Goal: Task Accomplishment & Management: Manage account settings

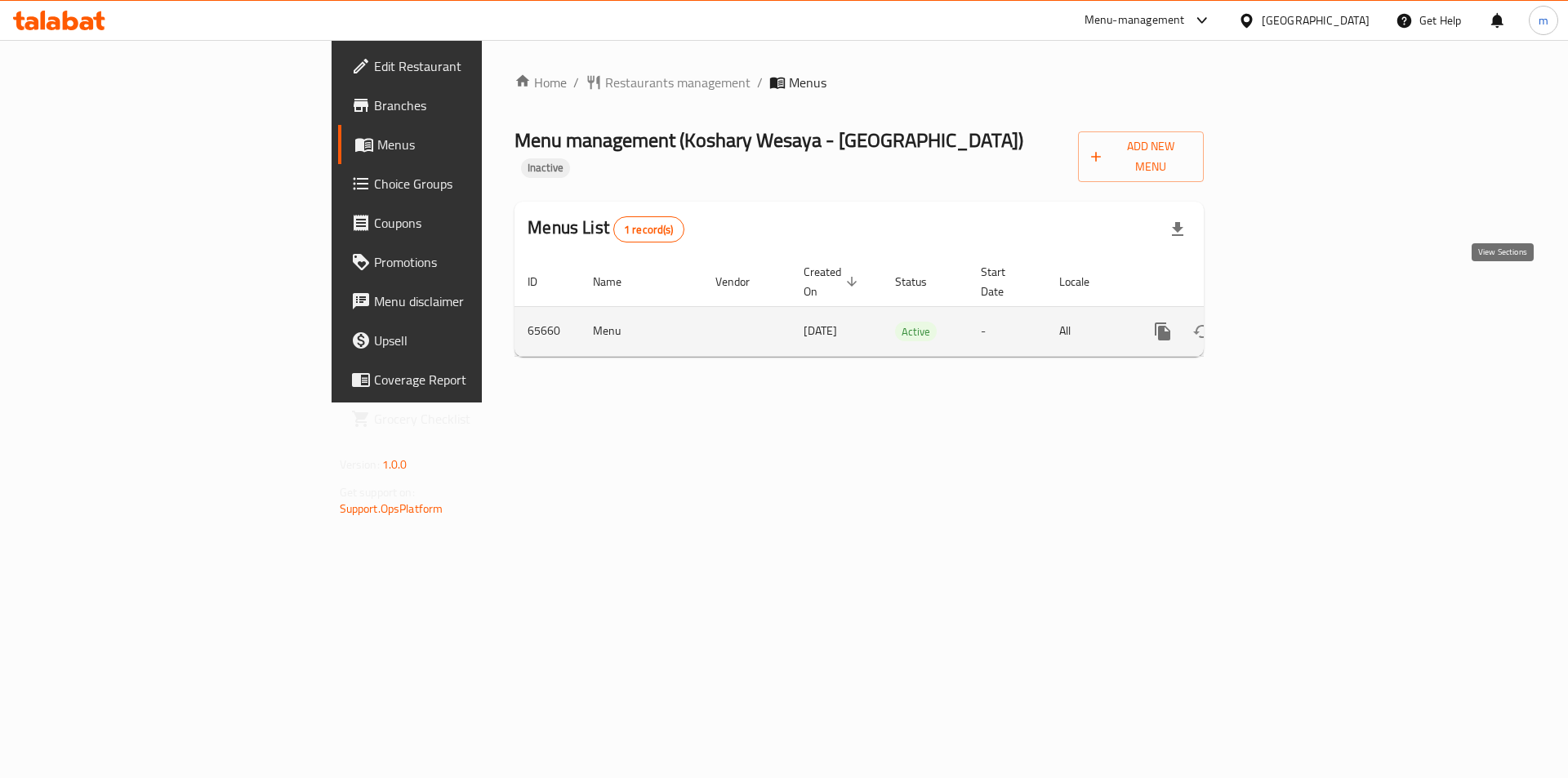
click at [1290, 322] on icon "enhanced table" at bounding box center [1280, 331] width 19 height 19
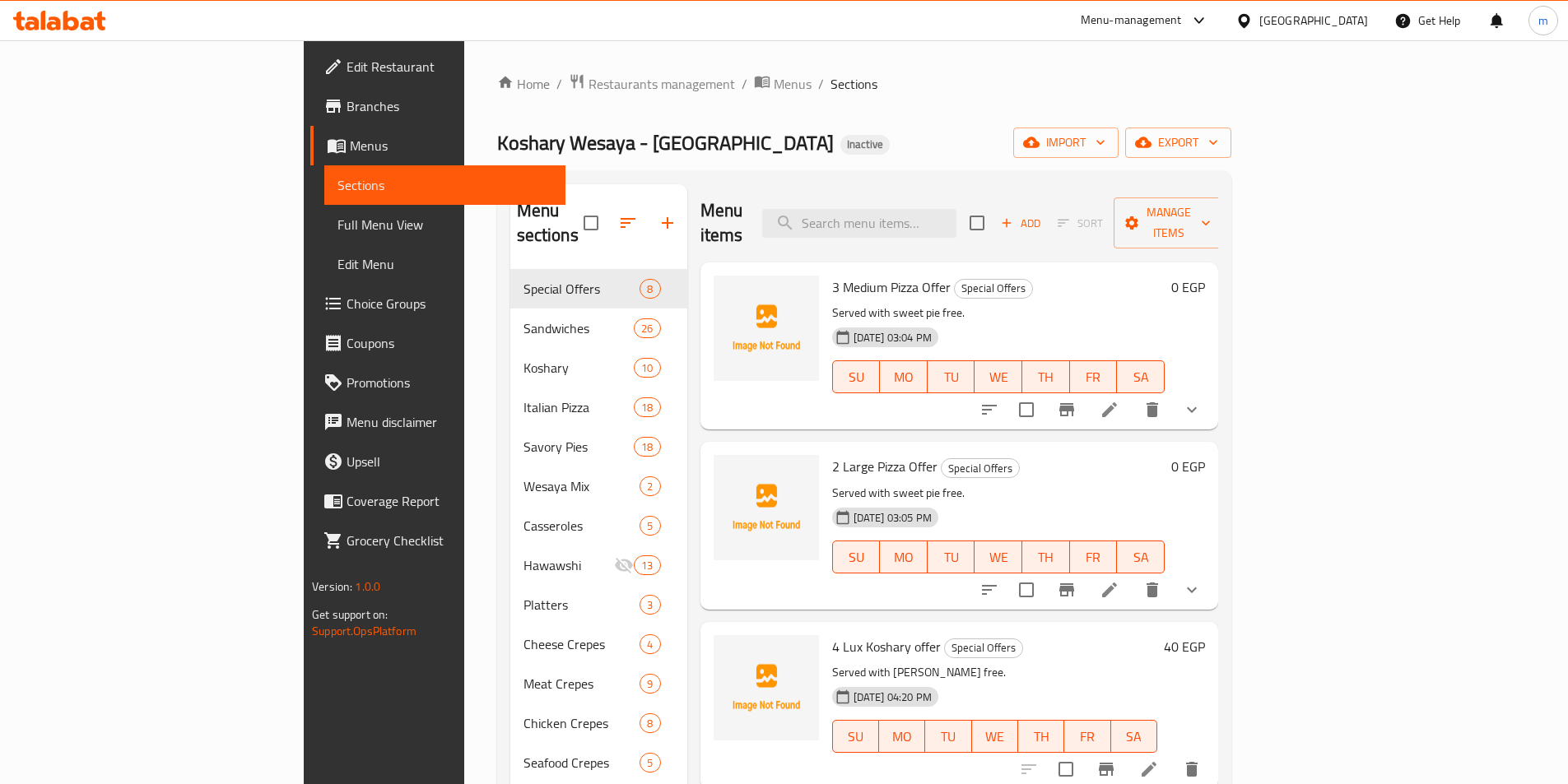
click at [33, 20] on icon at bounding box center [60, 20] width 93 height 20
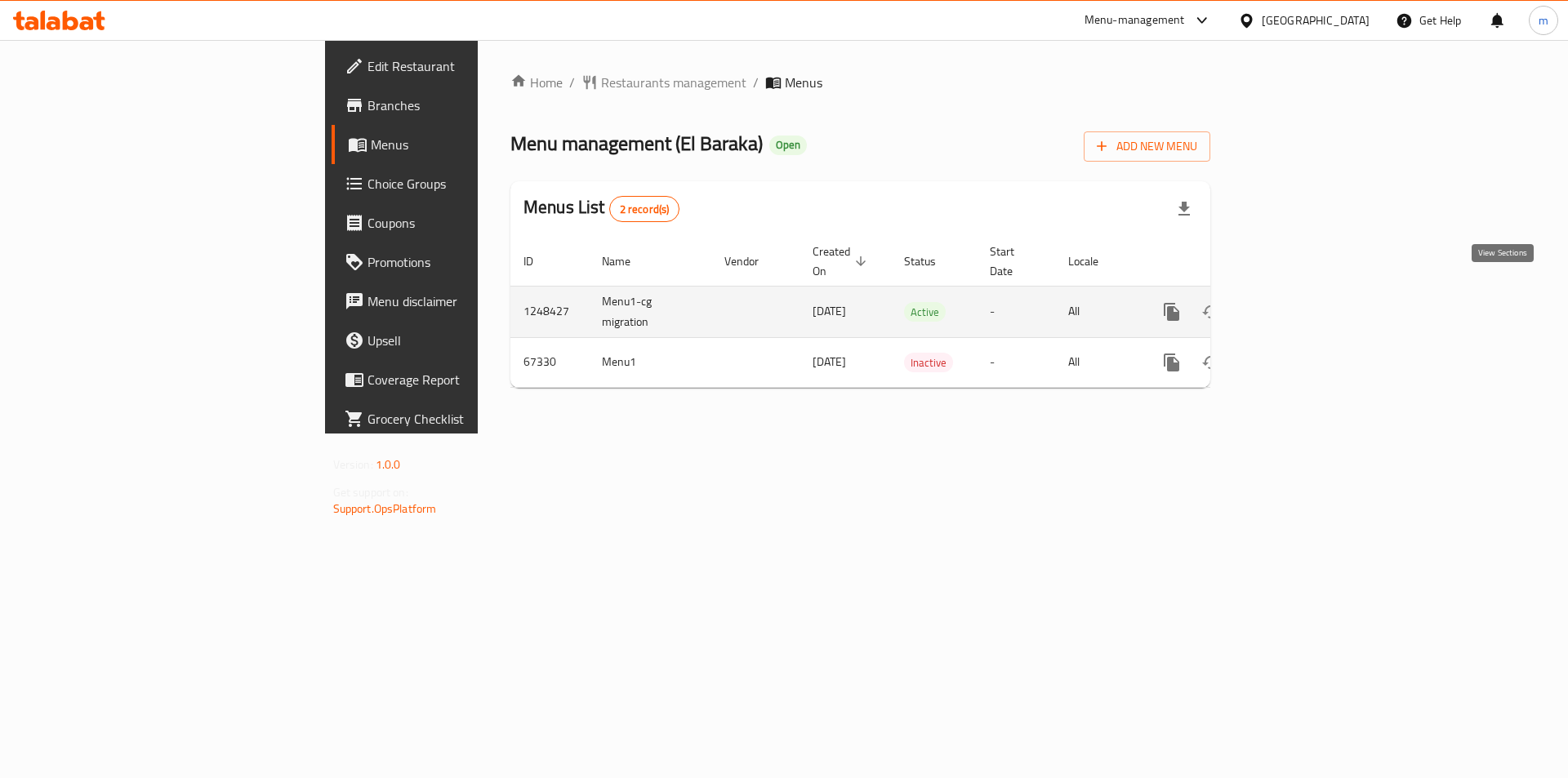
click at [1297, 305] on icon "enhanced table" at bounding box center [1289, 312] width 15 height 15
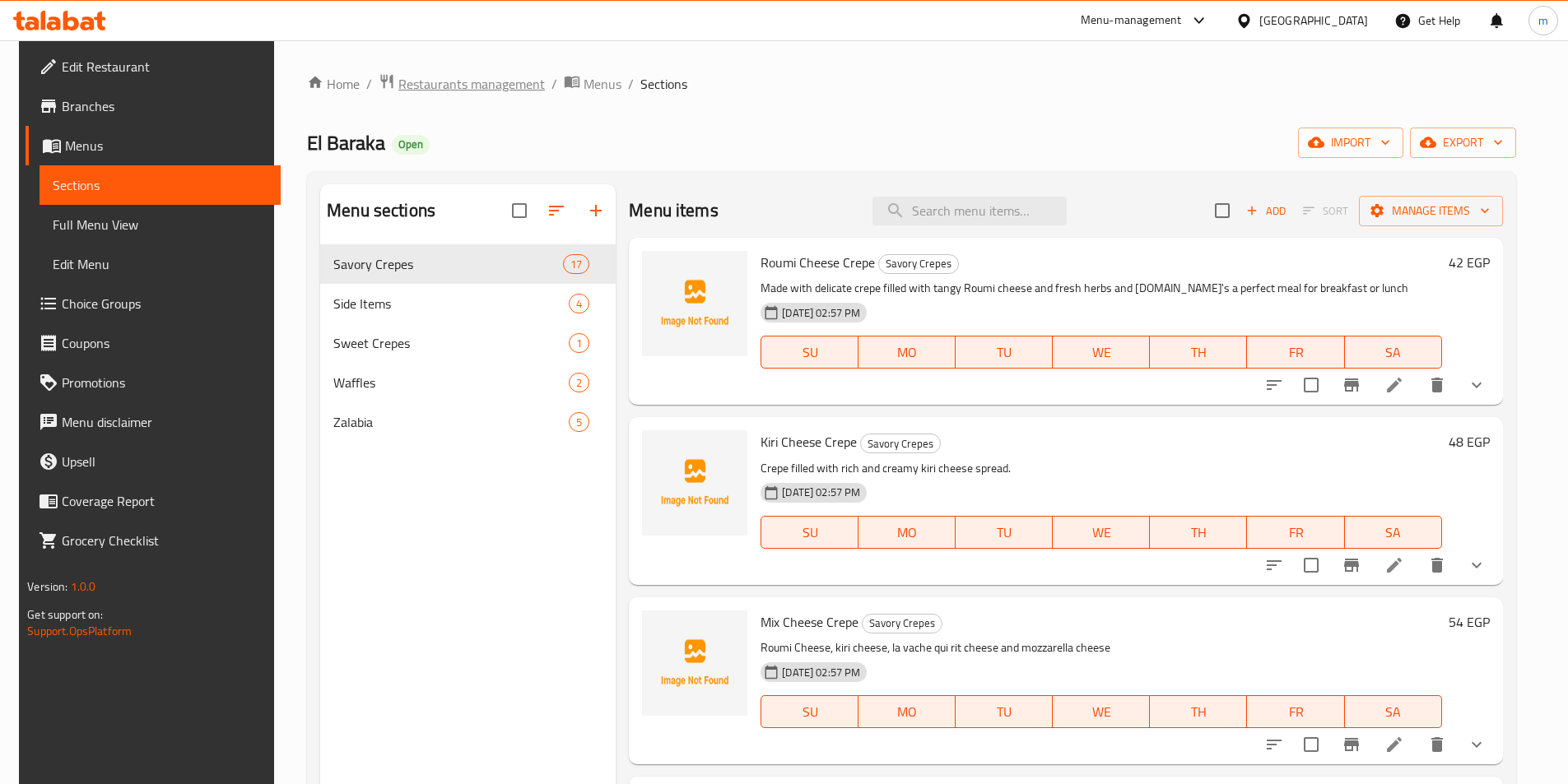
click at [463, 83] on span "Restaurants management" at bounding box center [471, 84] width 146 height 20
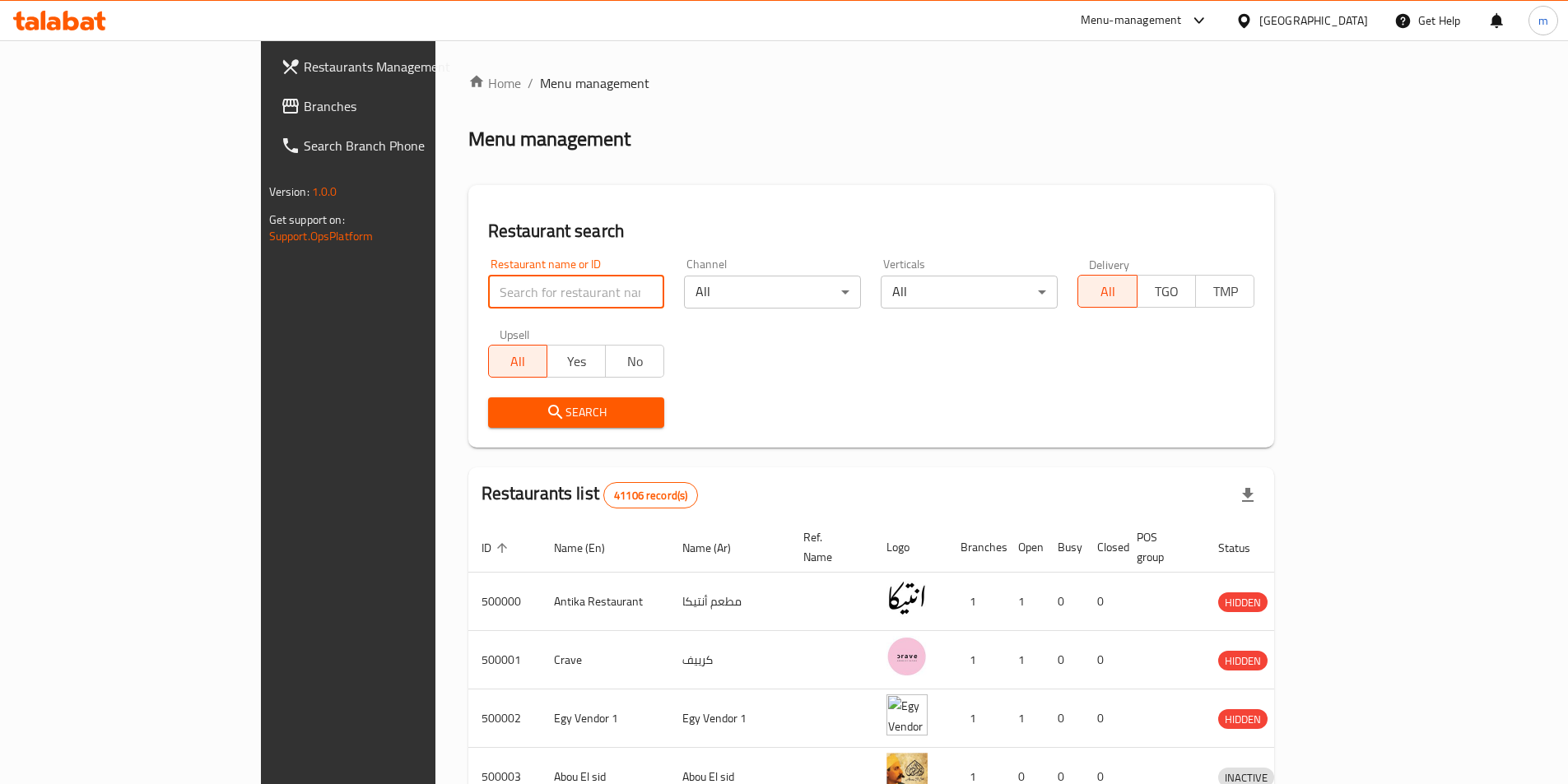
click at [489, 293] on input "search" at bounding box center [577, 291] width 177 height 33
paste input "البركة"
type input "البركة"
click button "Search" at bounding box center [577, 412] width 177 height 31
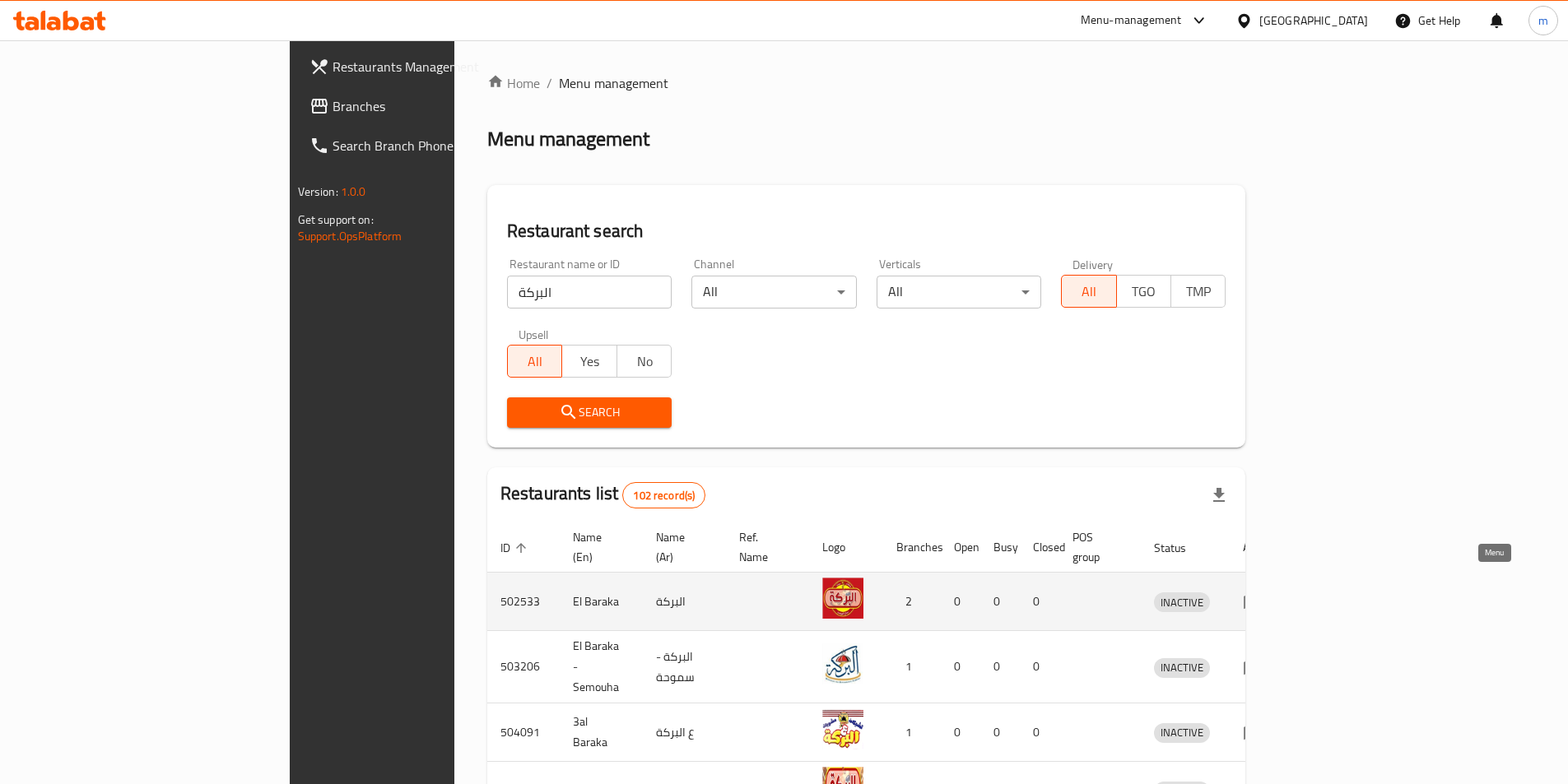
click at [1260, 599] on icon "enhanced table" at bounding box center [1256, 602] width 6 height 7
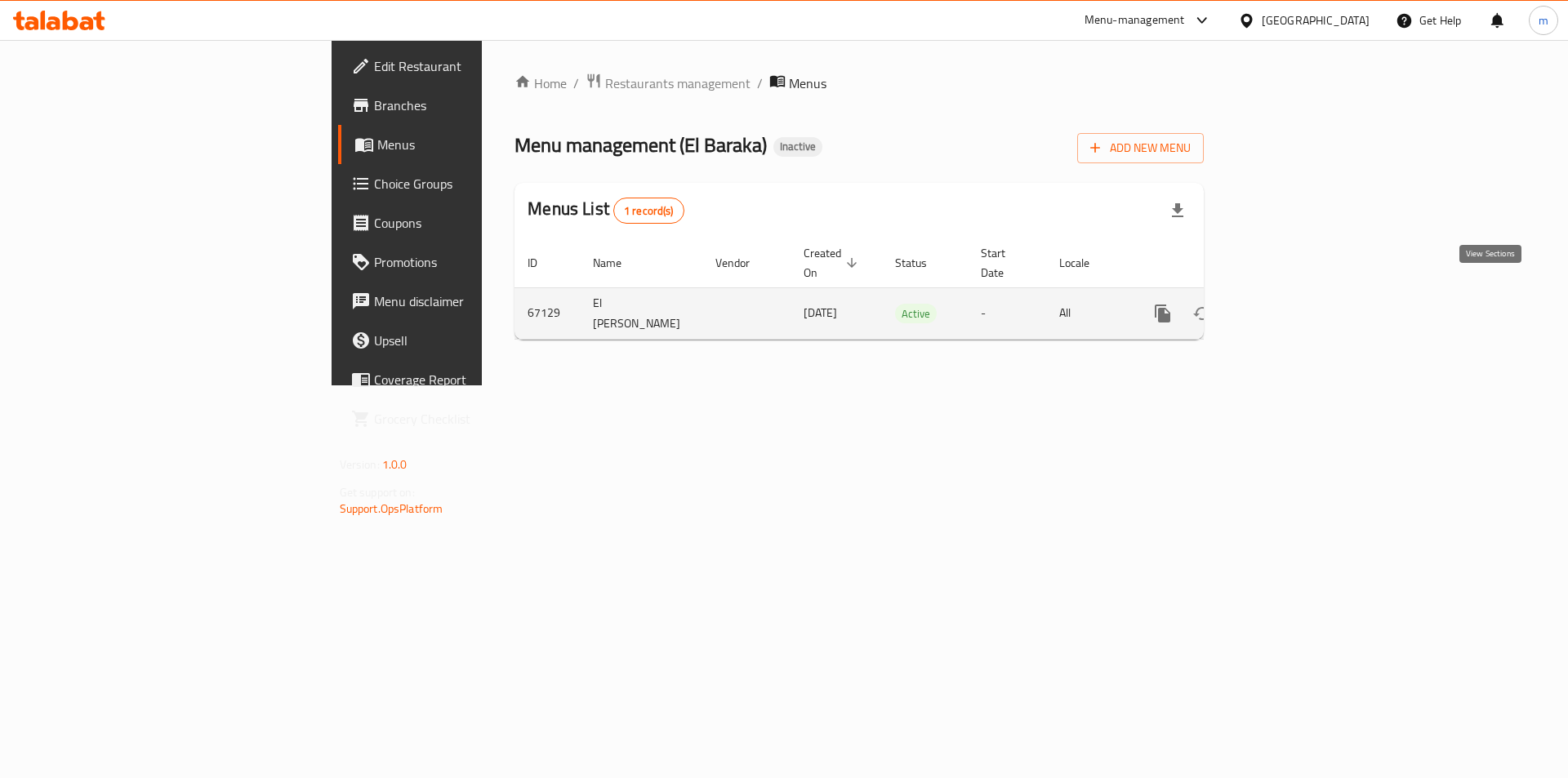
click at [1290, 304] on icon "enhanced table" at bounding box center [1280, 313] width 19 height 19
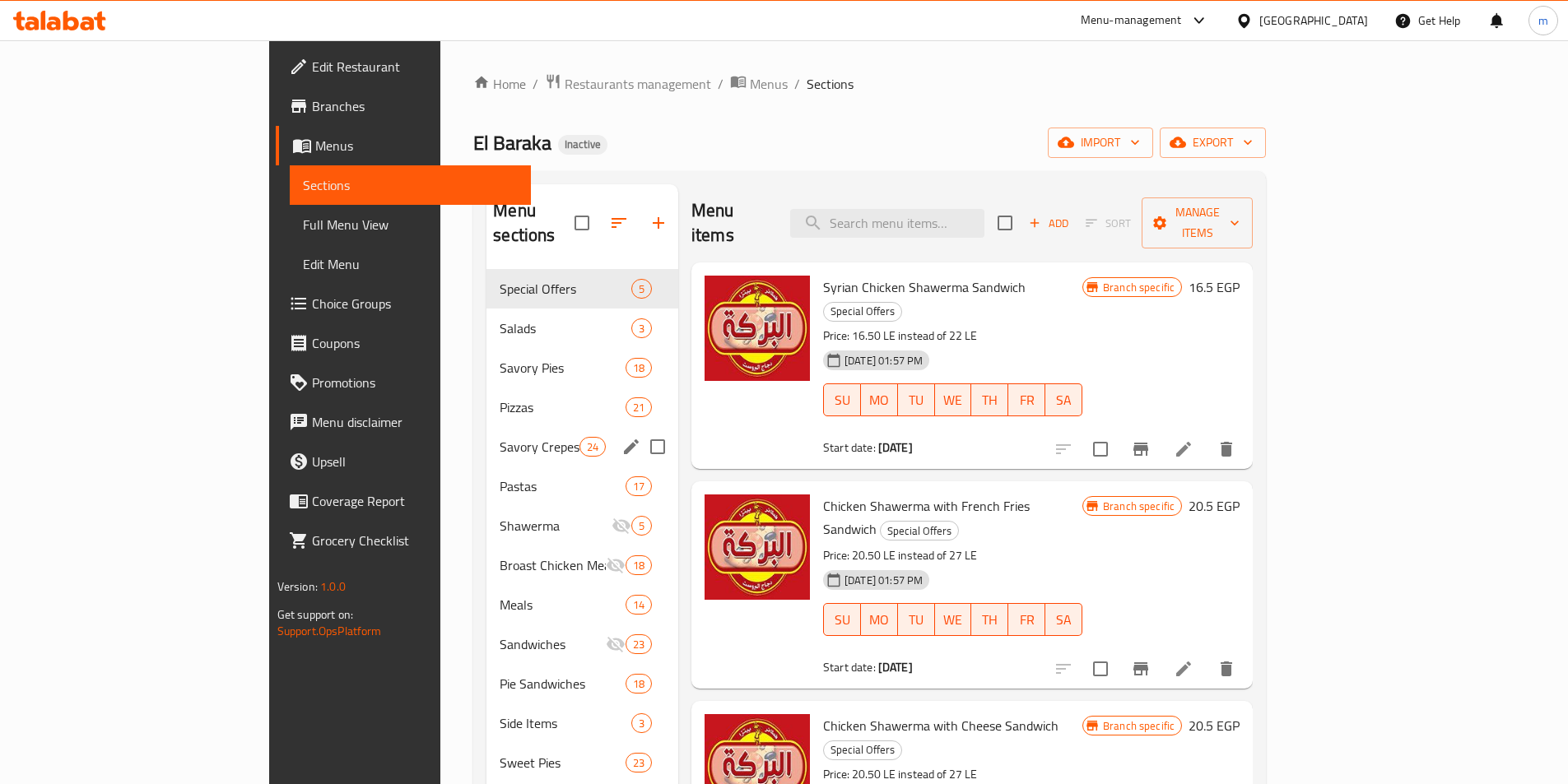
scroll to position [82, 0]
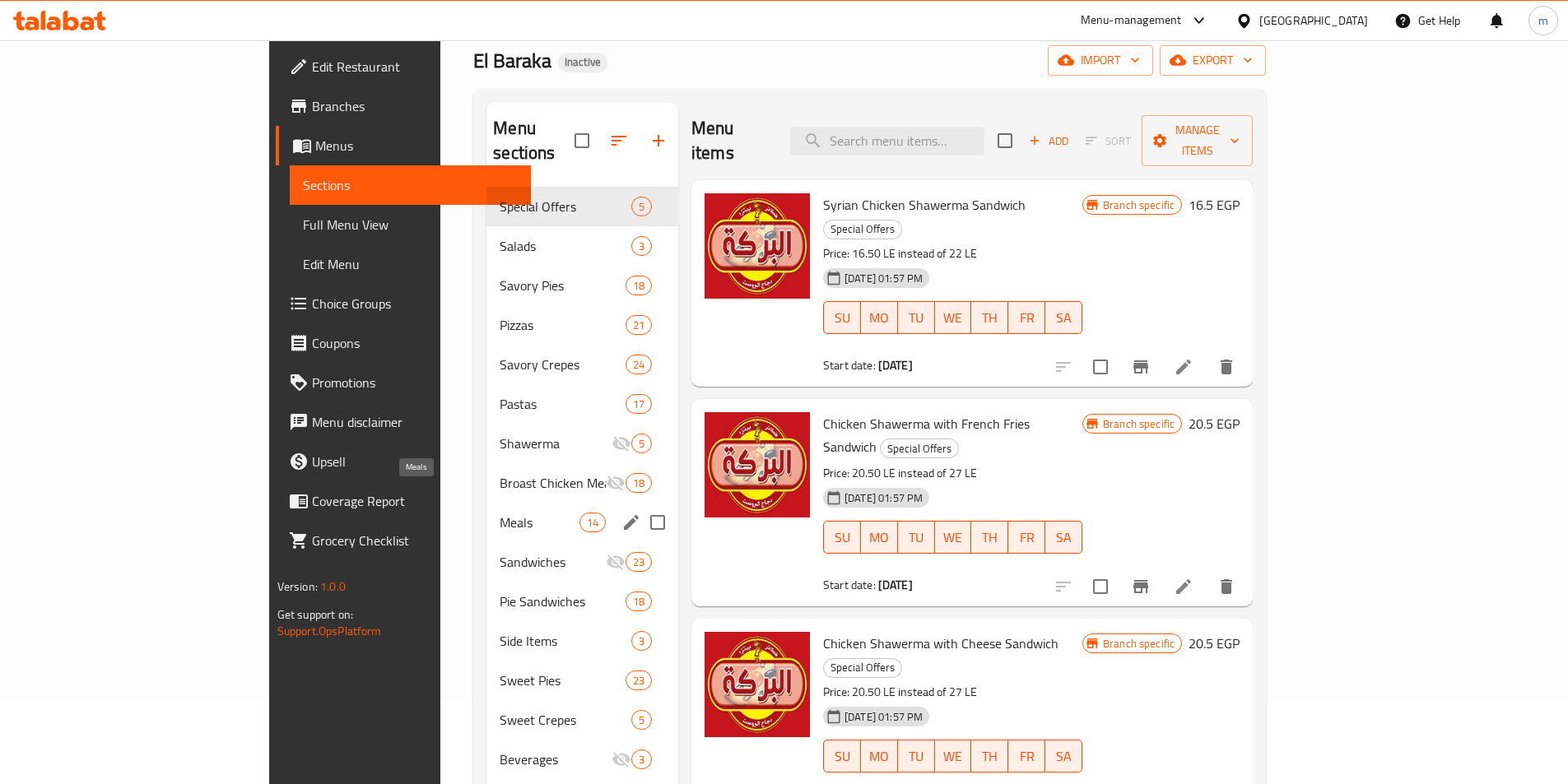
click at [500, 512] on span "Meals" at bounding box center [539, 522] width 79 height 20
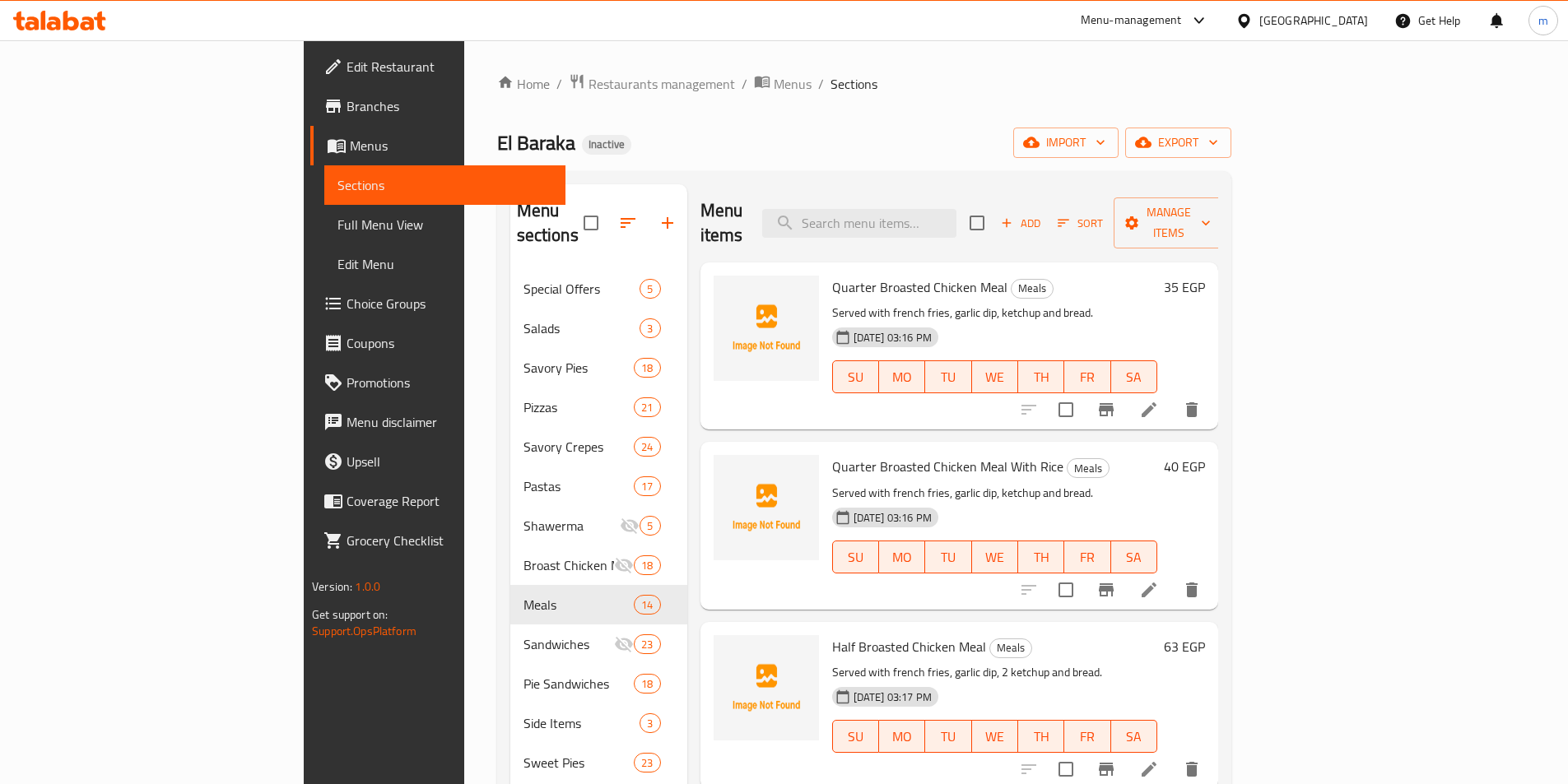
click at [85, 14] on icon at bounding box center [60, 20] width 93 height 20
